Goal: Browse casually

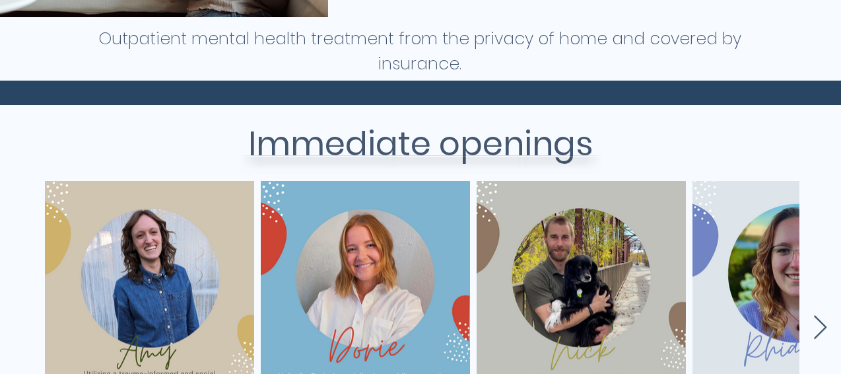
scroll to position [594, 0]
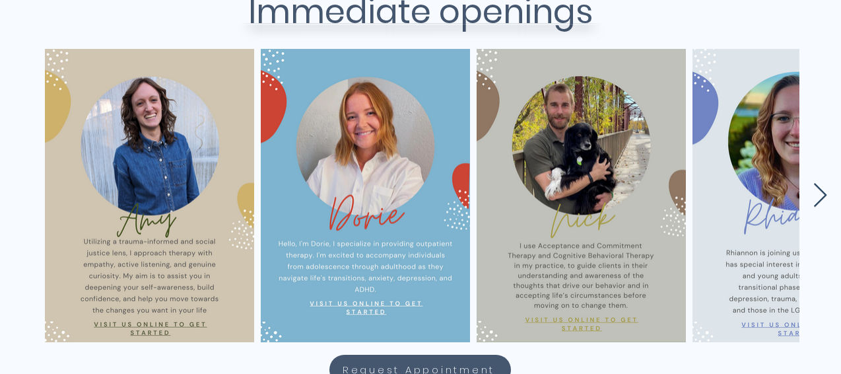
click at [815, 199] on icon "Next Item" at bounding box center [820, 196] width 15 height 26
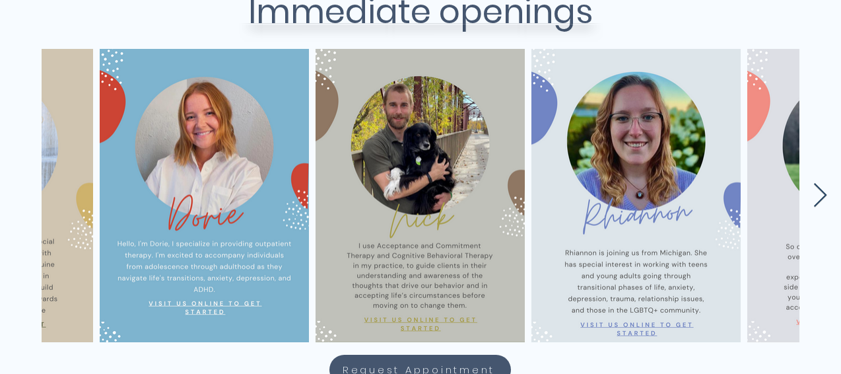
scroll to position [0, 161]
click at [817, 197] on icon "Next Item" at bounding box center [820, 196] width 15 height 26
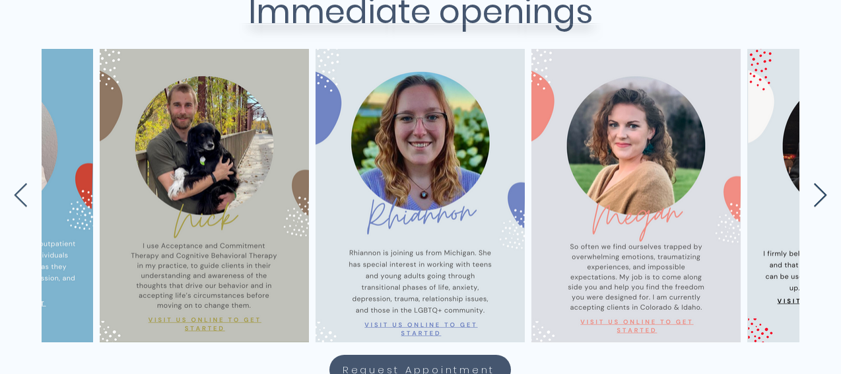
click at [818, 197] on icon "Next Item" at bounding box center [820, 196] width 15 height 26
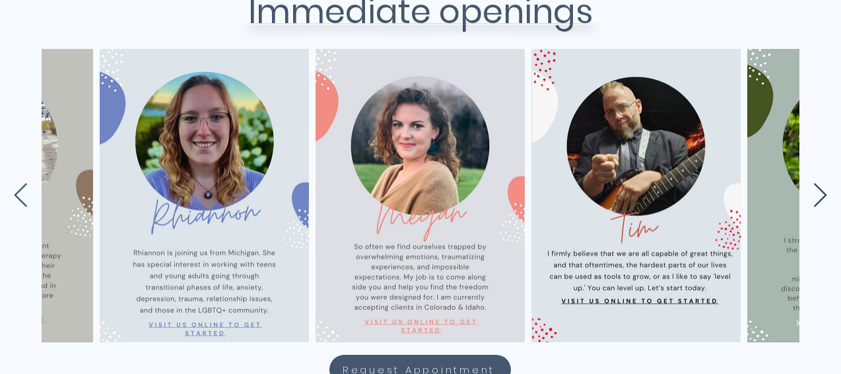
click at [818, 197] on icon "Next Item" at bounding box center [820, 196] width 15 height 26
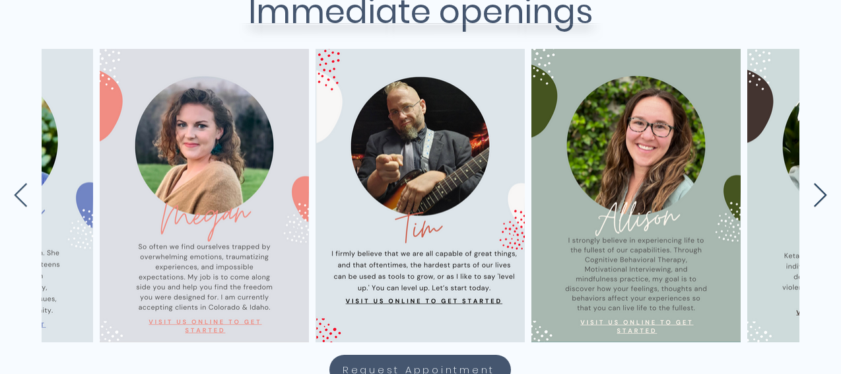
click at [818, 197] on icon "Next Item" at bounding box center [820, 196] width 15 height 26
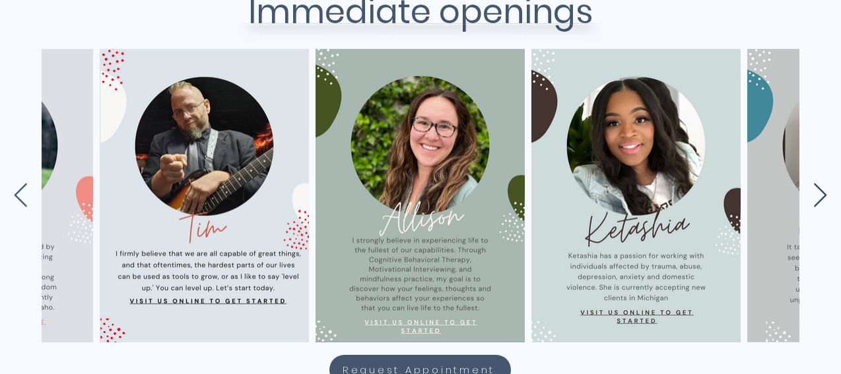
click at [819, 196] on icon "Next Item" at bounding box center [820, 196] width 15 height 26
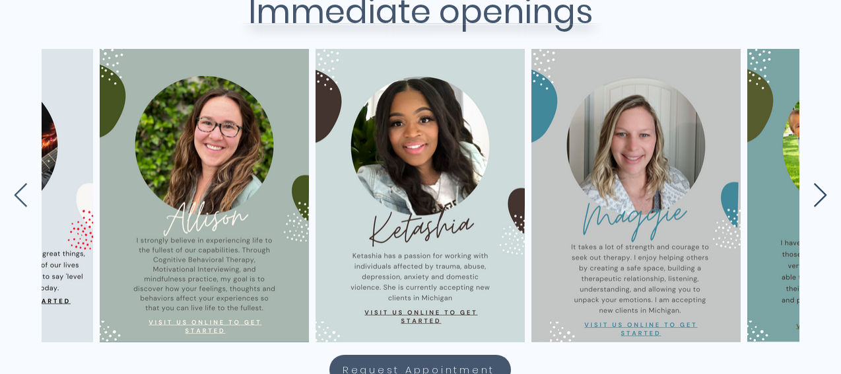
click at [819, 196] on icon "Next Item" at bounding box center [820, 196] width 15 height 26
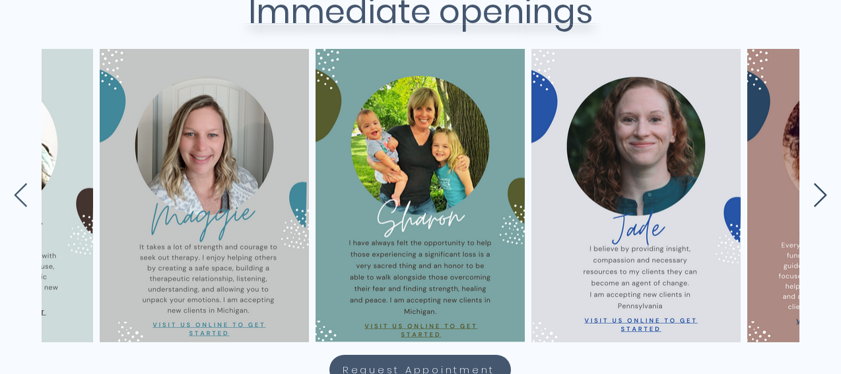
click at [819, 196] on icon "Next Item" at bounding box center [820, 196] width 15 height 26
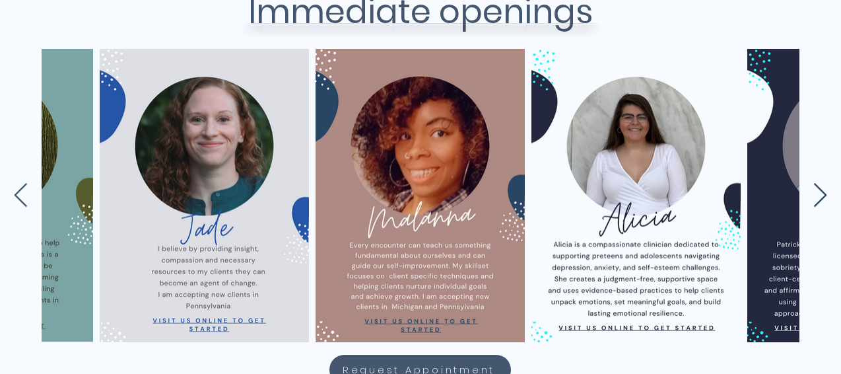
click at [819, 196] on icon "Next Item" at bounding box center [820, 196] width 15 height 26
click at [819, 195] on icon "Next Item" at bounding box center [820, 196] width 15 height 26
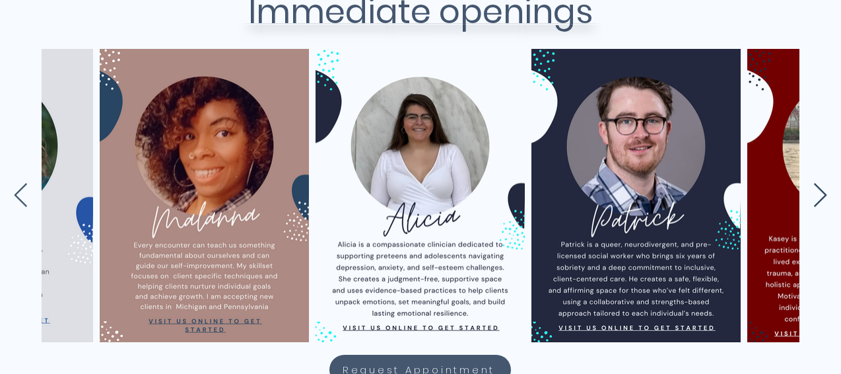
click at [819, 195] on icon "Next Item" at bounding box center [820, 196] width 15 height 26
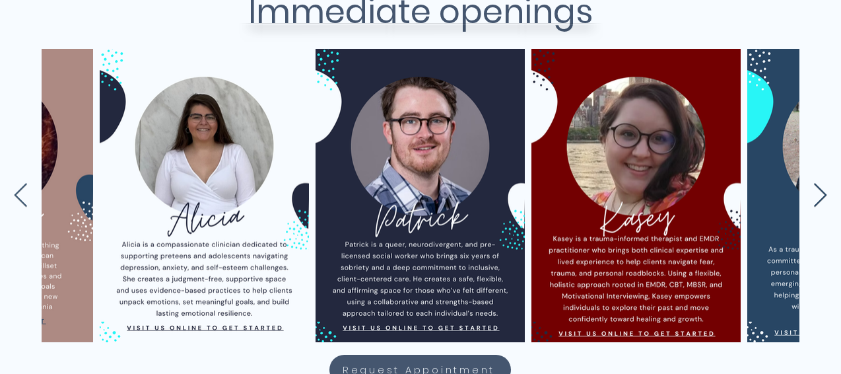
click at [819, 195] on icon "Next Item" at bounding box center [820, 196] width 15 height 26
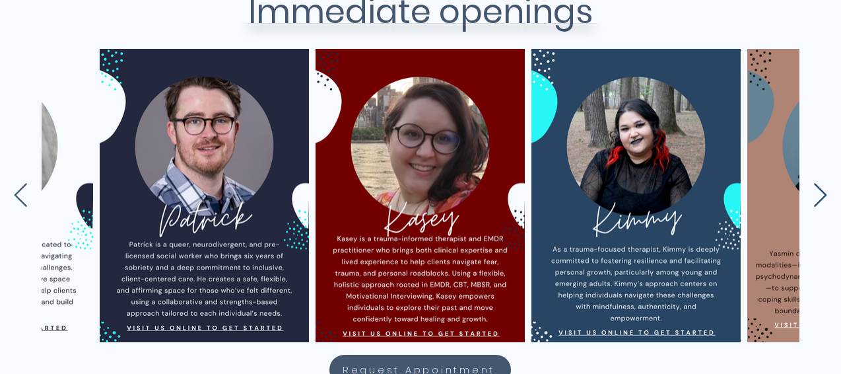
click at [819, 195] on icon "Next Item" at bounding box center [820, 196] width 15 height 26
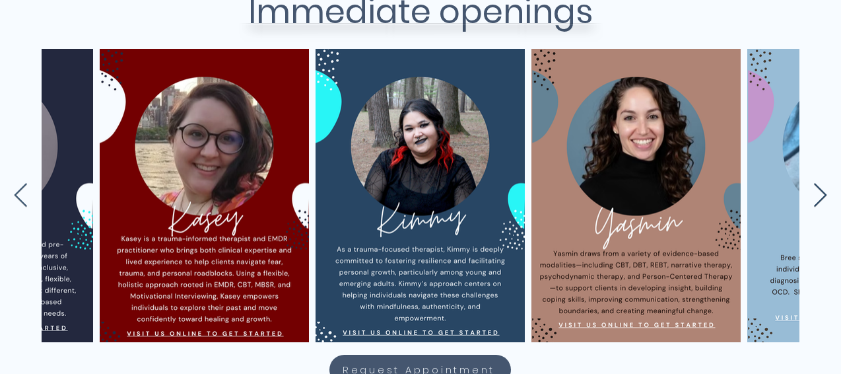
scroll to position [0, 2967]
click at [819, 195] on icon "Next Item" at bounding box center [820, 196] width 15 height 26
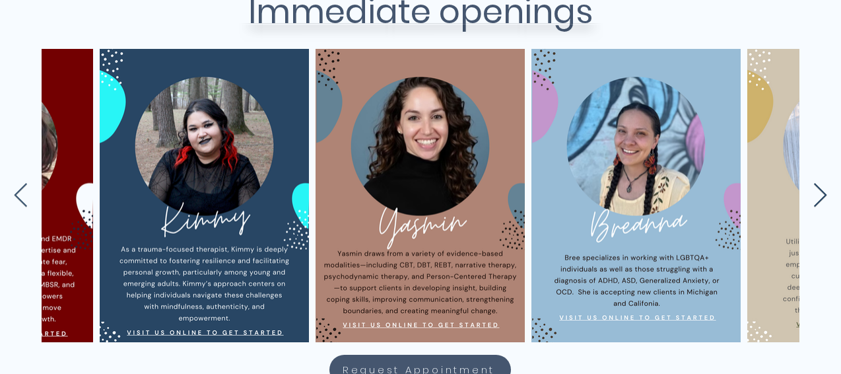
click at [819, 195] on icon "Next Item" at bounding box center [820, 196] width 15 height 26
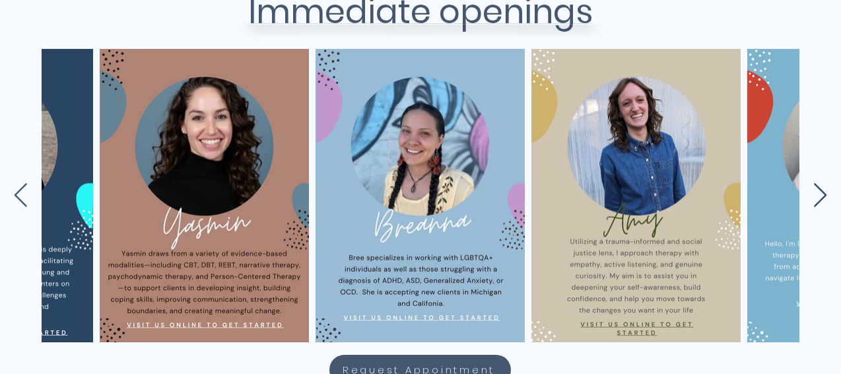
click at [819, 195] on icon "Next Item" at bounding box center [820, 196] width 15 height 26
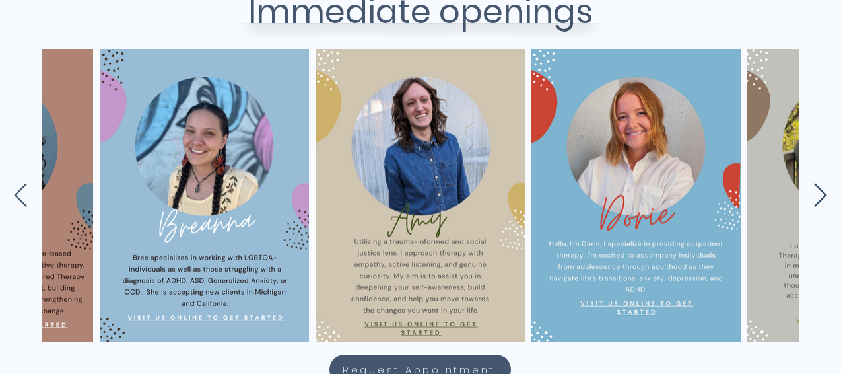
click at [819, 195] on icon "Next Item" at bounding box center [820, 196] width 15 height 26
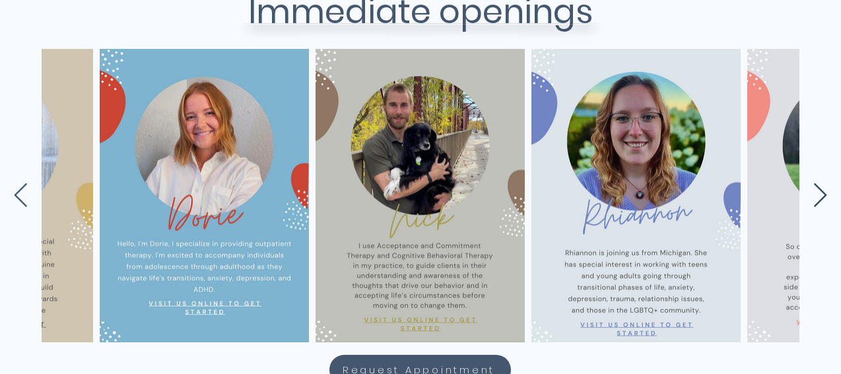
click at [819, 195] on icon "Next Item" at bounding box center [820, 196] width 15 height 26
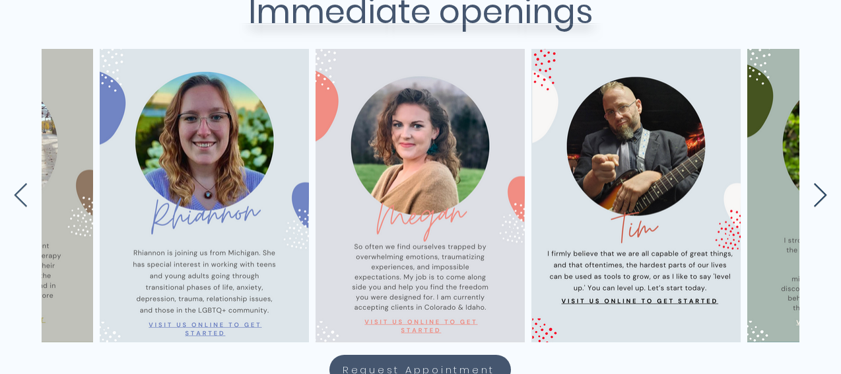
click at [819, 195] on icon "Next Item" at bounding box center [820, 196] width 15 height 26
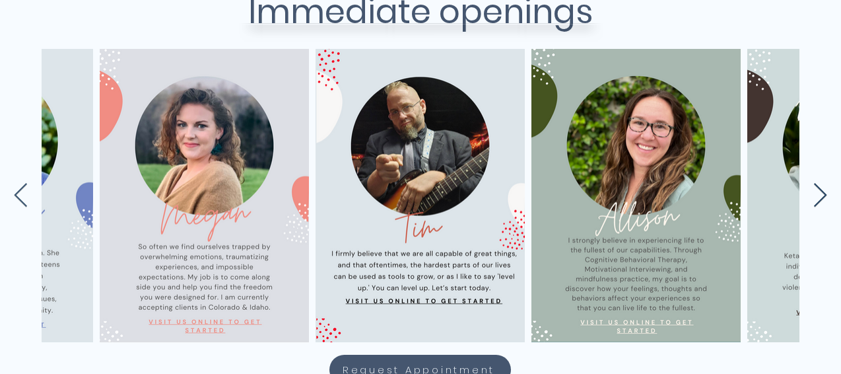
scroll to position [0, 4694]
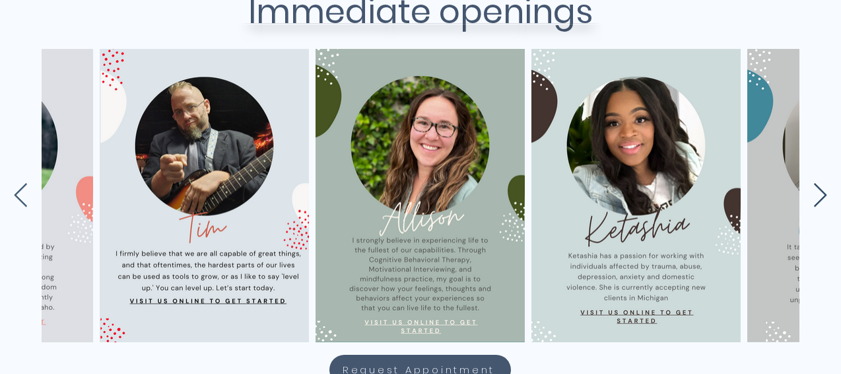
click at [819, 195] on icon "Next Item" at bounding box center [820, 196] width 15 height 26
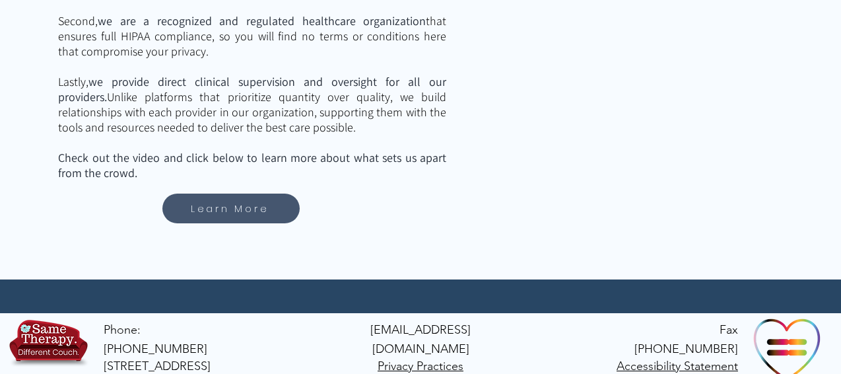
scroll to position [2062, 0]
